Goal: Information Seeking & Learning: Learn about a topic

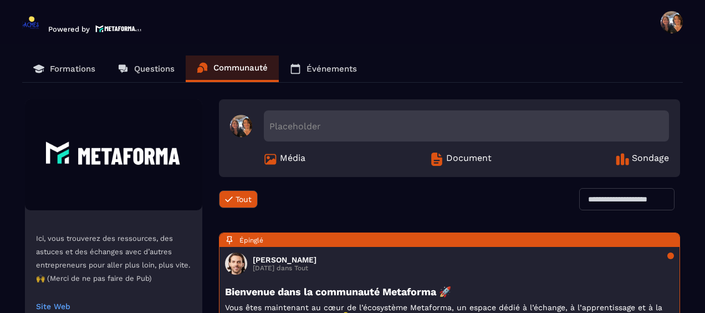
click at [69, 68] on p "Formations" at bounding box center [72, 69] width 45 height 10
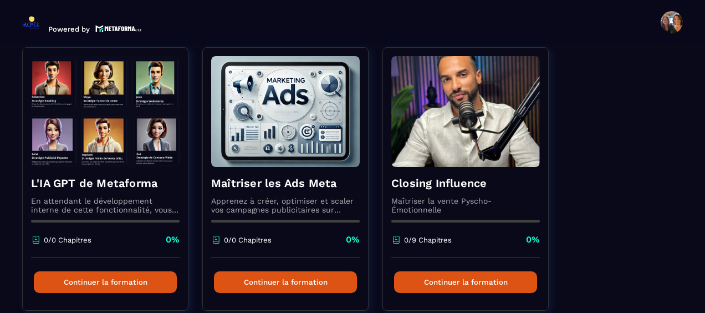
scroll to position [111, 0]
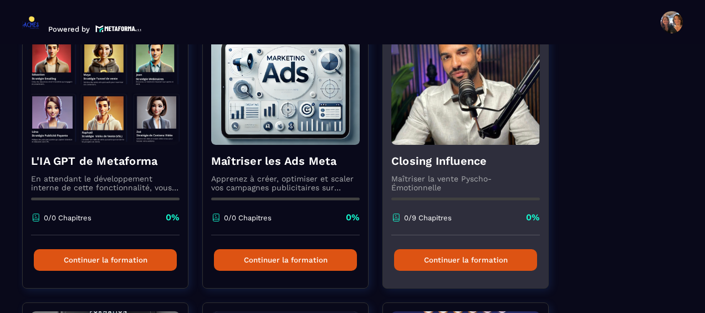
click at [461, 260] on button "Continuer la formation" at bounding box center [465, 260] width 143 height 22
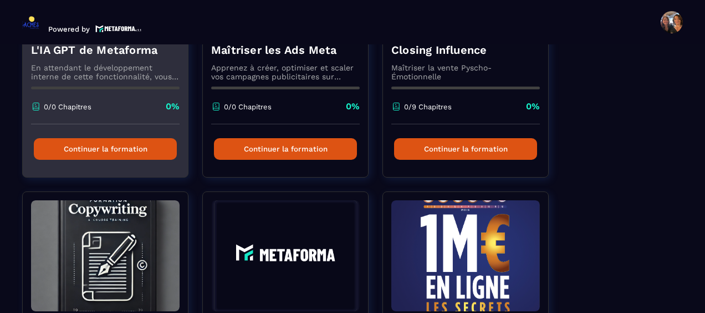
scroll to position [111, 0]
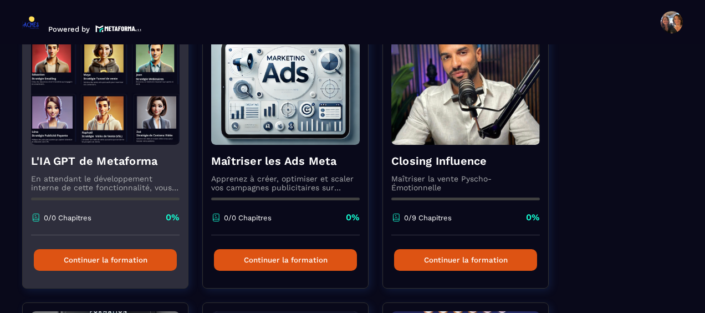
click at [125, 174] on p "En attendant le développement interne de cette fonctionnalité, vous pouvez déjà…" at bounding box center [105, 183] width 149 height 18
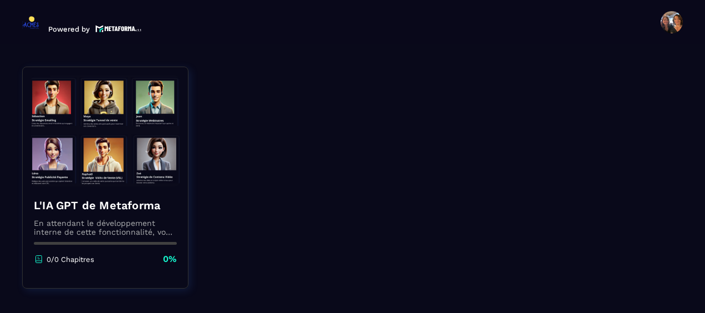
scroll to position [111, 0]
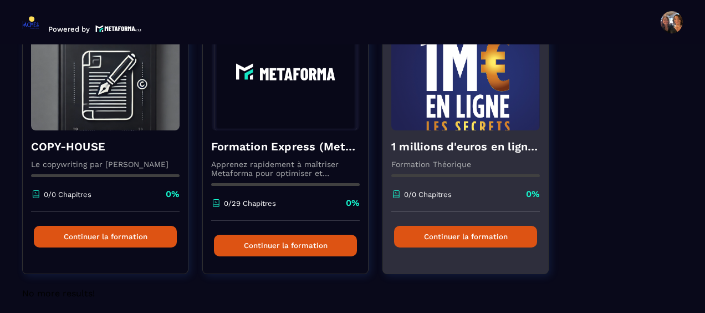
scroll to position [409, 0]
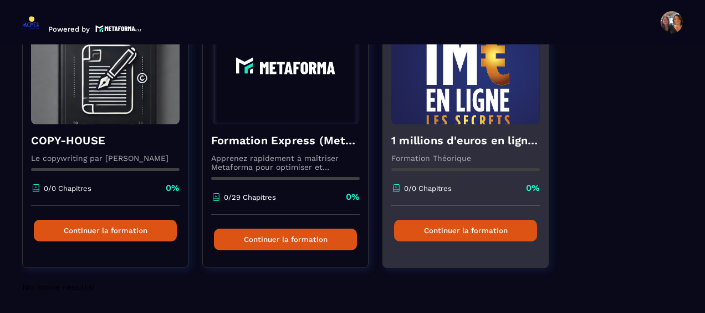
click at [453, 230] on button "Continuer la formation" at bounding box center [465, 231] width 143 height 22
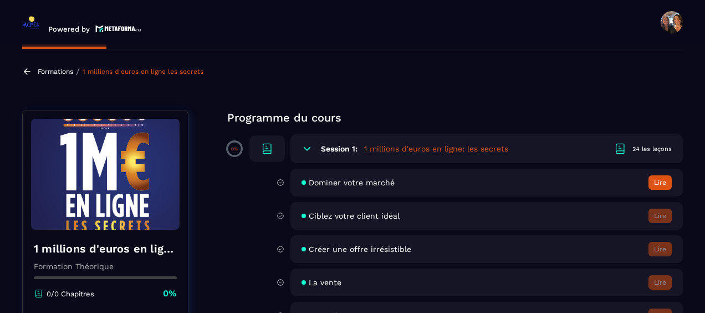
scroll to position [55, 0]
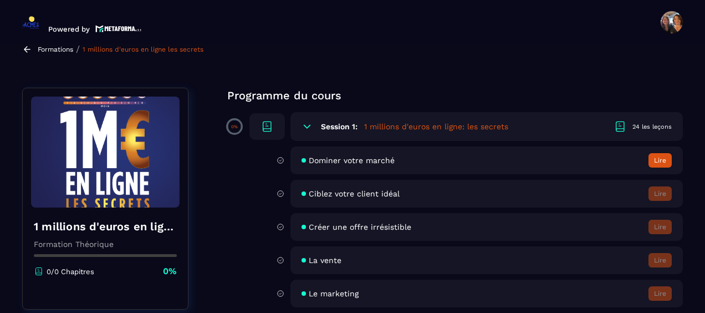
click at [663, 162] on button "Lire" at bounding box center [660, 160] width 23 height 14
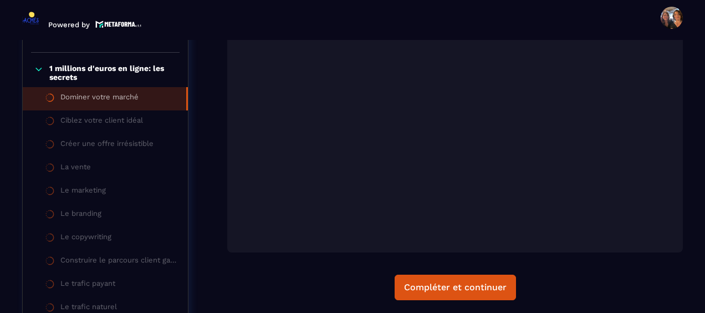
scroll to position [226, 0]
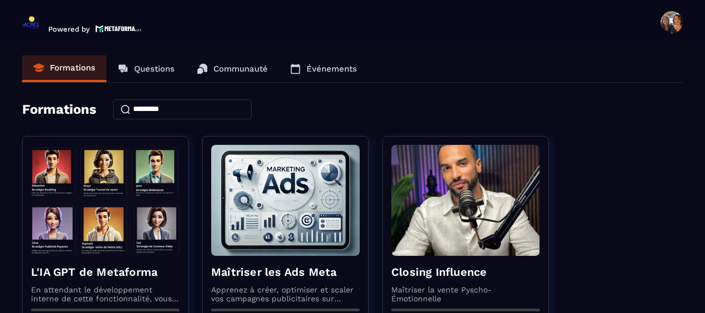
click at [143, 72] on p "Questions" at bounding box center [154, 69] width 40 height 10
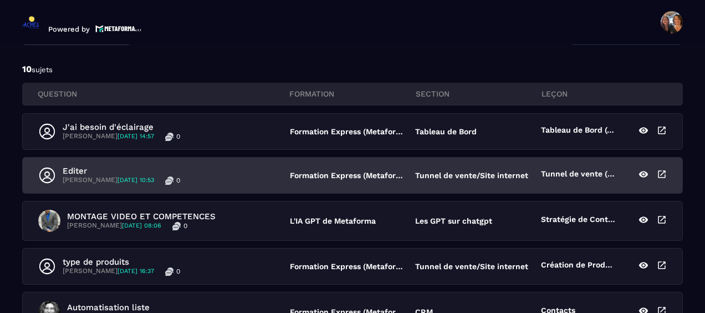
scroll to position [166, 0]
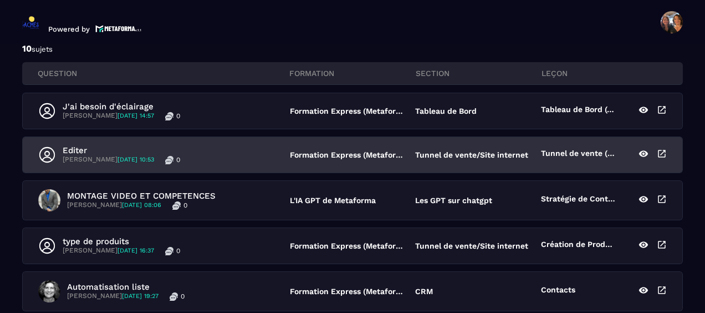
click at [322, 154] on p "Formation Express (Metaforma)" at bounding box center [347, 154] width 115 height 9
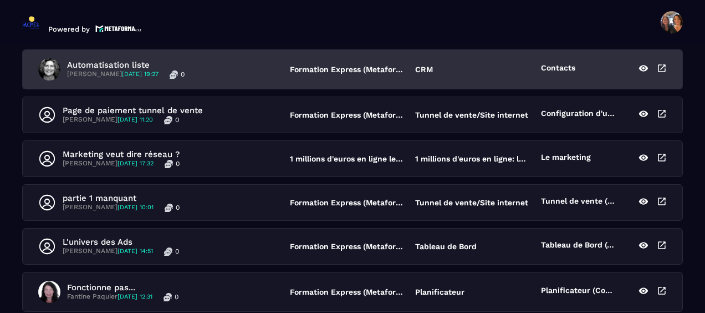
scroll to position [496, 0]
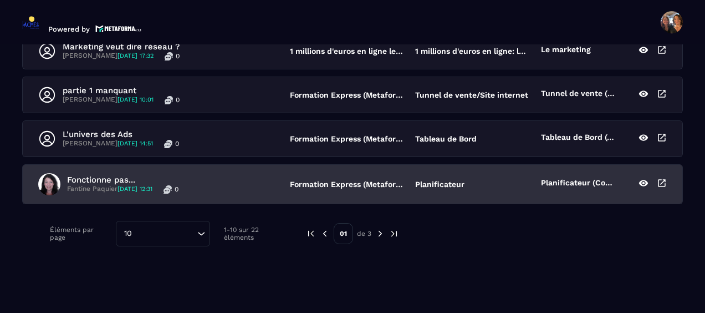
click at [305, 180] on p "Formation Express (Metaforma)" at bounding box center [347, 184] width 115 height 9
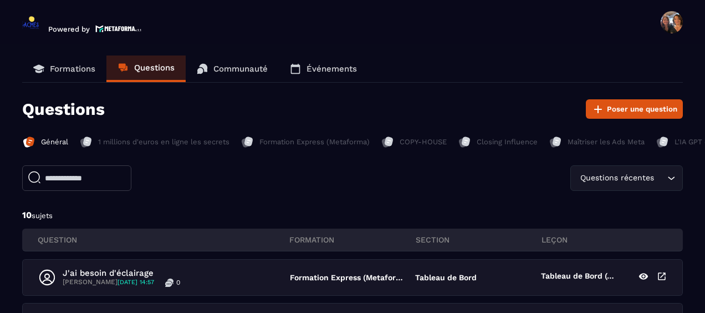
click at [240, 70] on p "Communauté" at bounding box center [241, 69] width 54 height 10
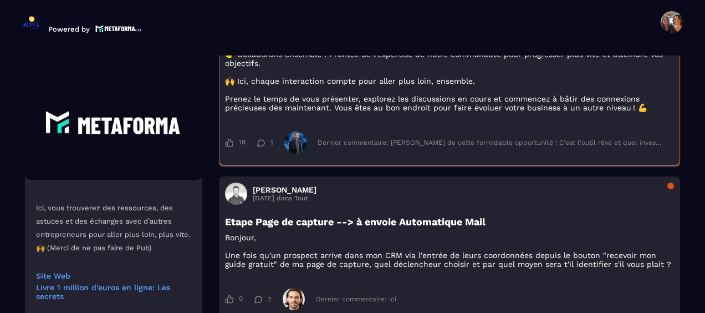
scroll to position [444, 0]
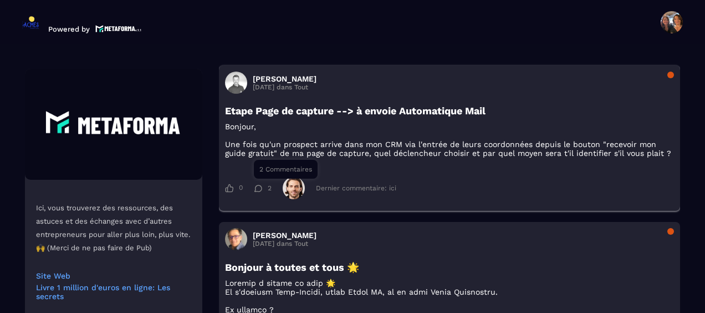
click at [264, 192] on div "2" at bounding box center [263, 188] width 18 height 8
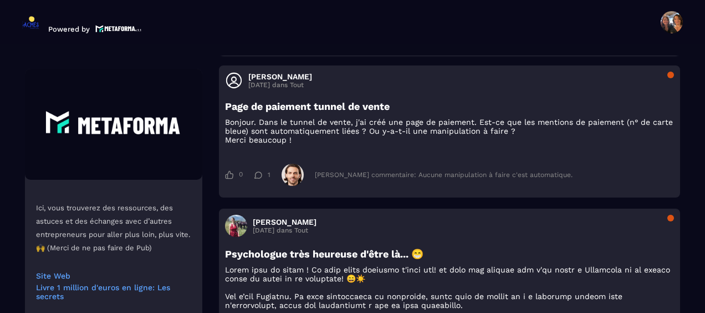
scroll to position [1276, 0]
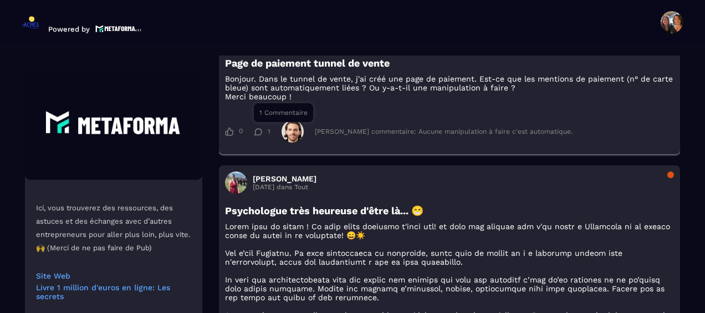
click at [263, 135] on div "1" at bounding box center [262, 132] width 17 height 8
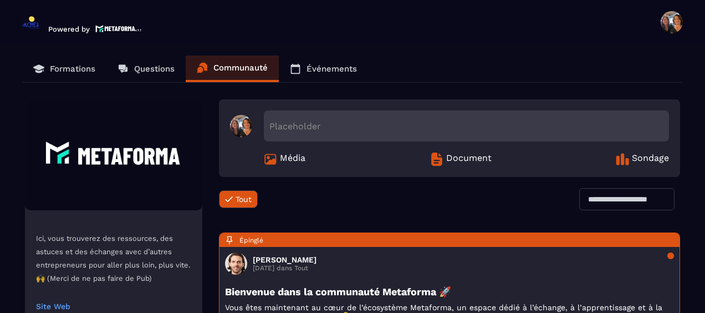
click at [678, 22] on span at bounding box center [672, 22] width 22 height 22
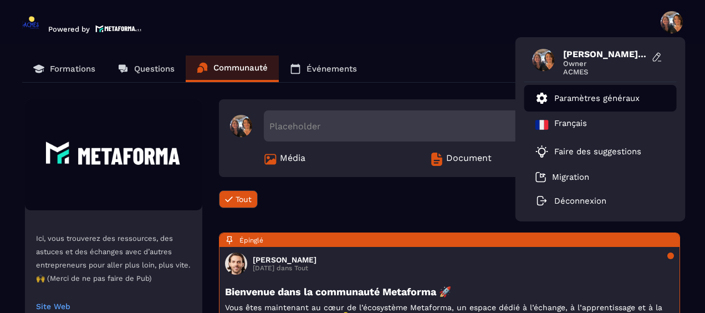
click at [592, 97] on p "Paramètres généraux" at bounding box center [597, 98] width 85 height 10
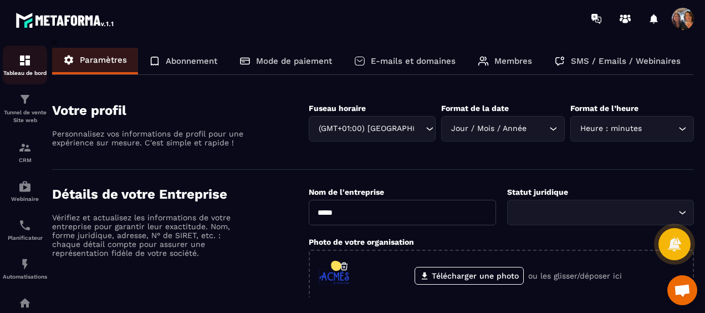
click at [18, 68] on div "Tableau de bord" at bounding box center [25, 65] width 44 height 22
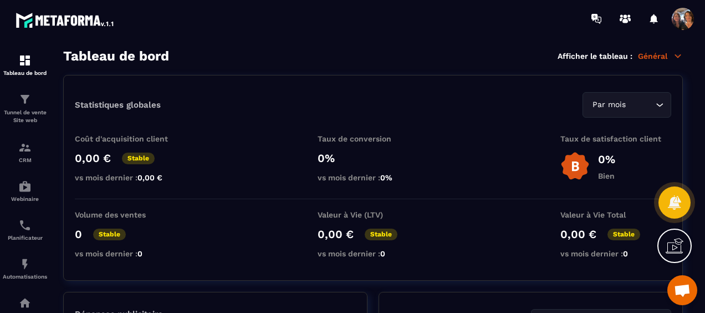
click at [675, 291] on span "Ouvrir le chat" at bounding box center [683, 291] width 18 height 14
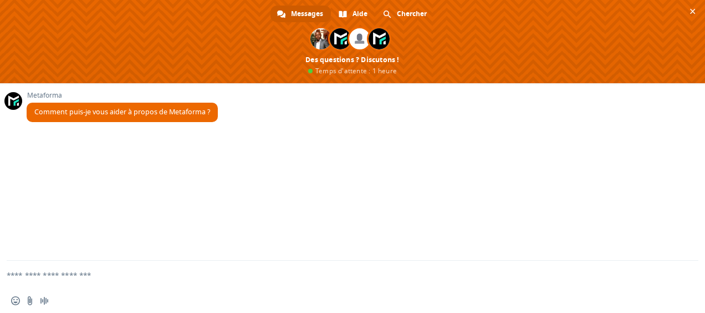
click at [53, 272] on textarea "Entrez votre message..." at bounding box center [340, 275] width 666 height 28
